Goal: Navigation & Orientation: Find specific page/section

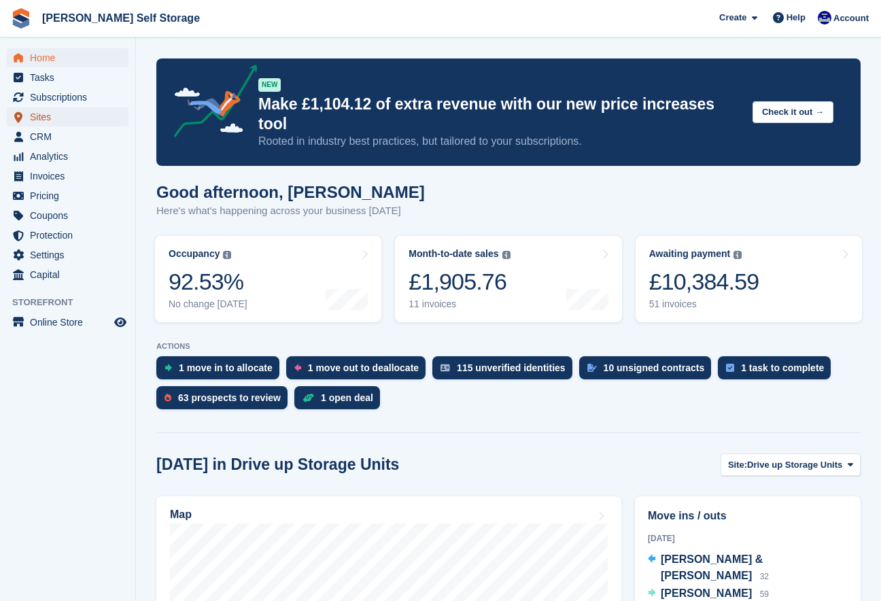
click at [36, 118] on span "Sites" at bounding box center [71, 116] width 82 height 19
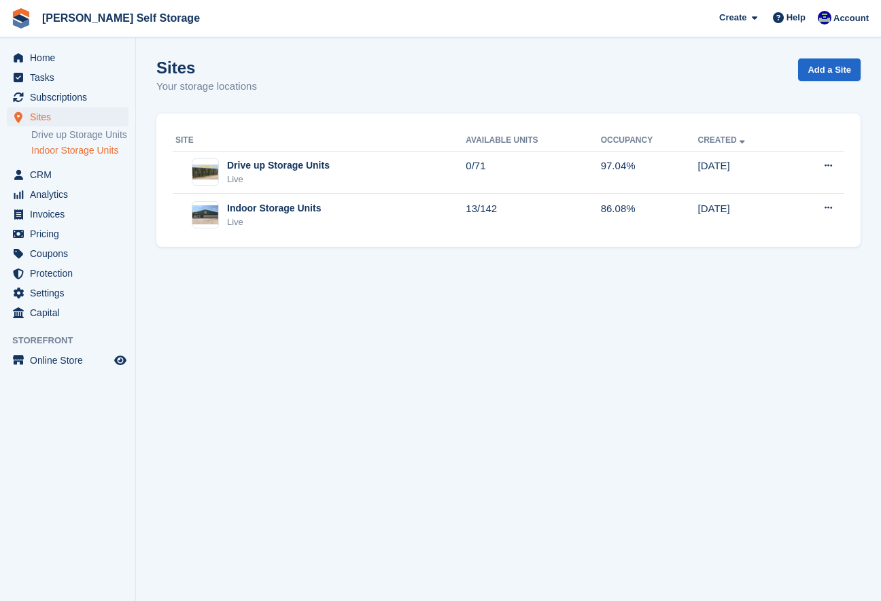
click at [48, 157] on link "Indoor Storage Units" at bounding box center [79, 150] width 97 height 13
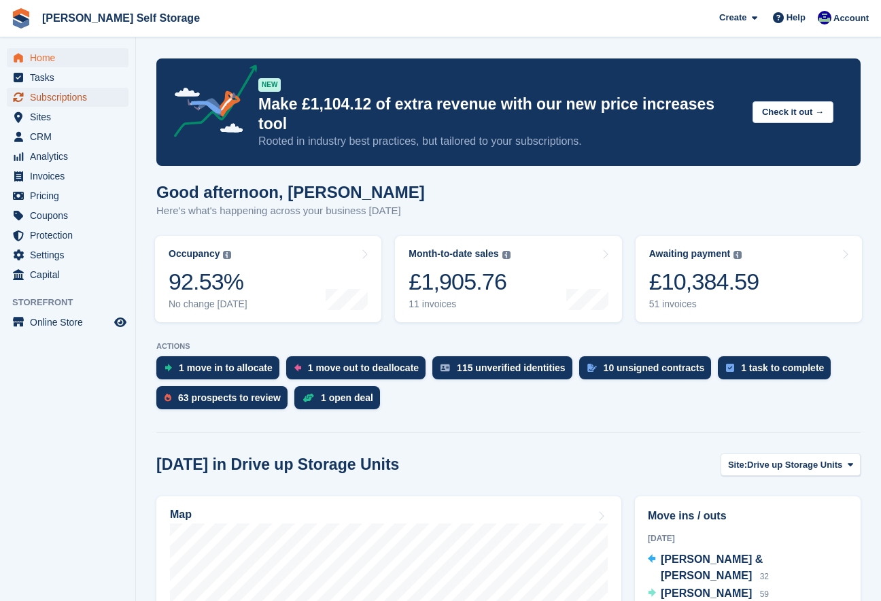
click at [90, 93] on span "Subscriptions" at bounding box center [71, 97] width 82 height 19
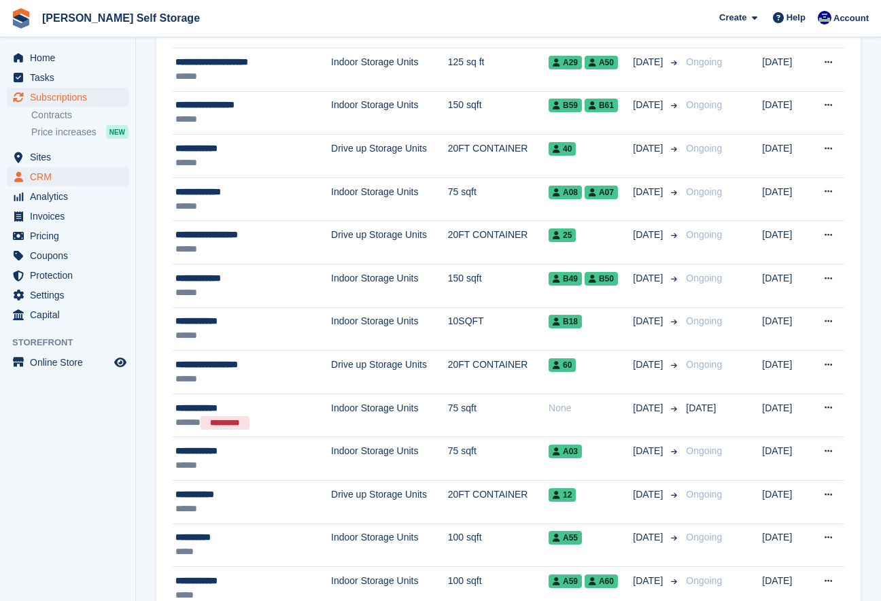
scroll to position [566, 0]
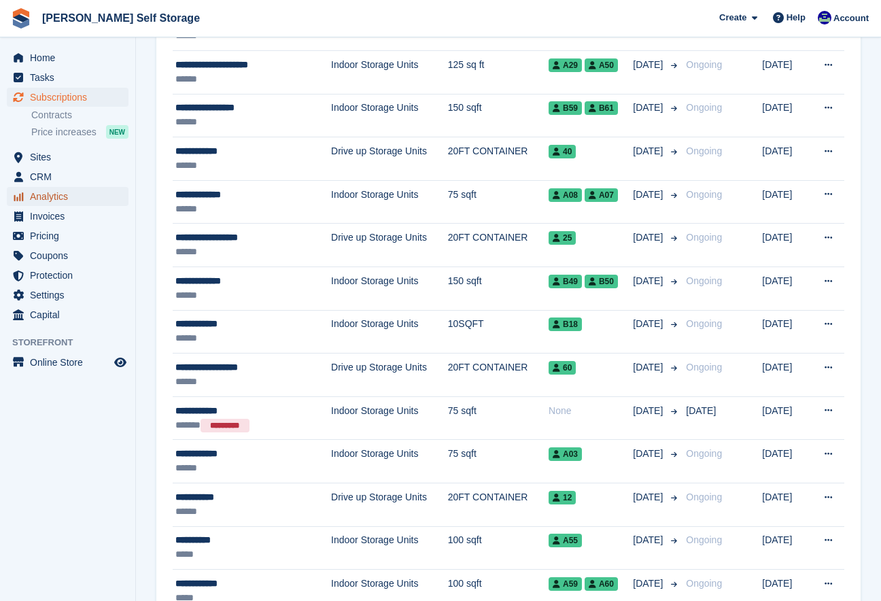
click at [38, 199] on span "Analytics" at bounding box center [71, 196] width 82 height 19
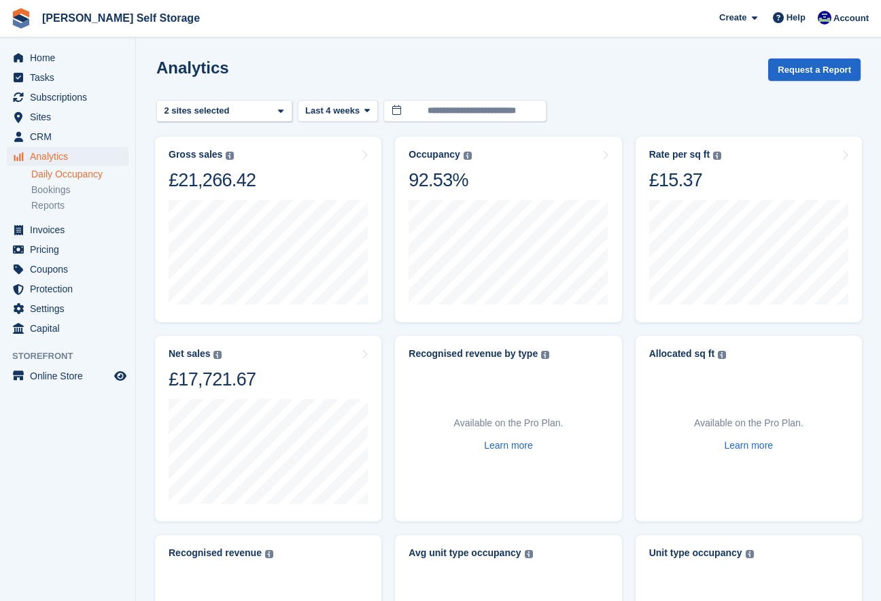
click at [71, 172] on link "Daily Occupancy" at bounding box center [79, 174] width 97 height 13
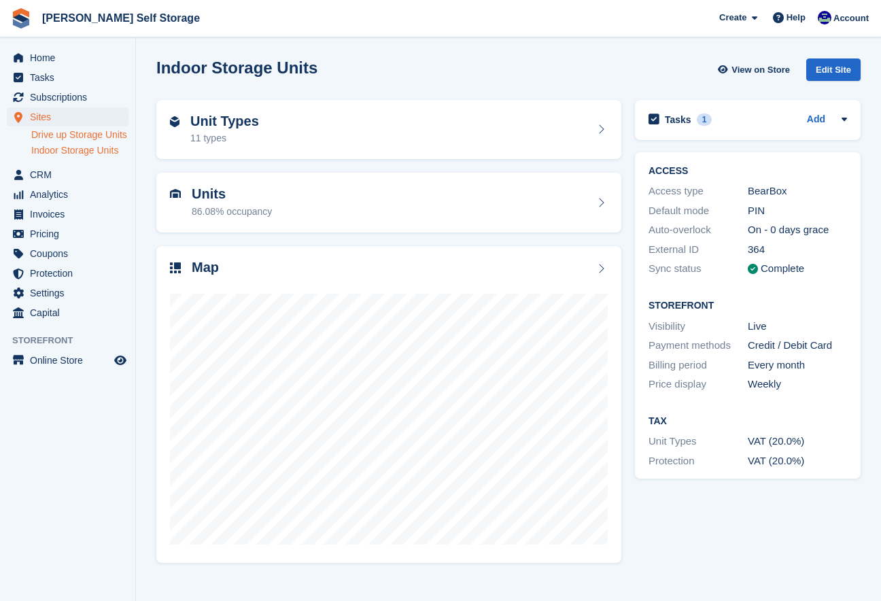
click at [43, 141] on link "Drive up Storage Units" at bounding box center [79, 134] width 97 height 13
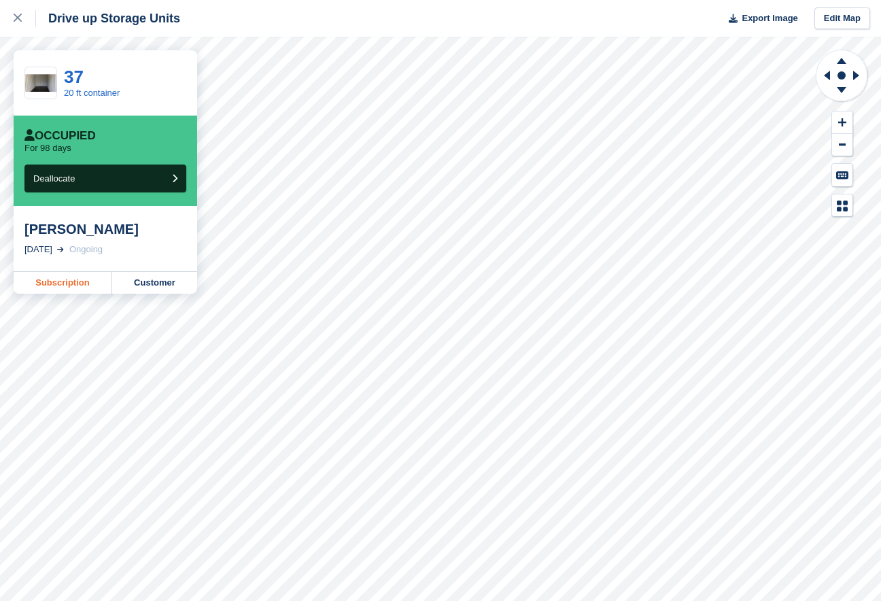
click at [62, 287] on link "Subscription" at bounding box center [63, 283] width 99 height 22
